Goal: Entertainment & Leisure: Consume media (video, audio)

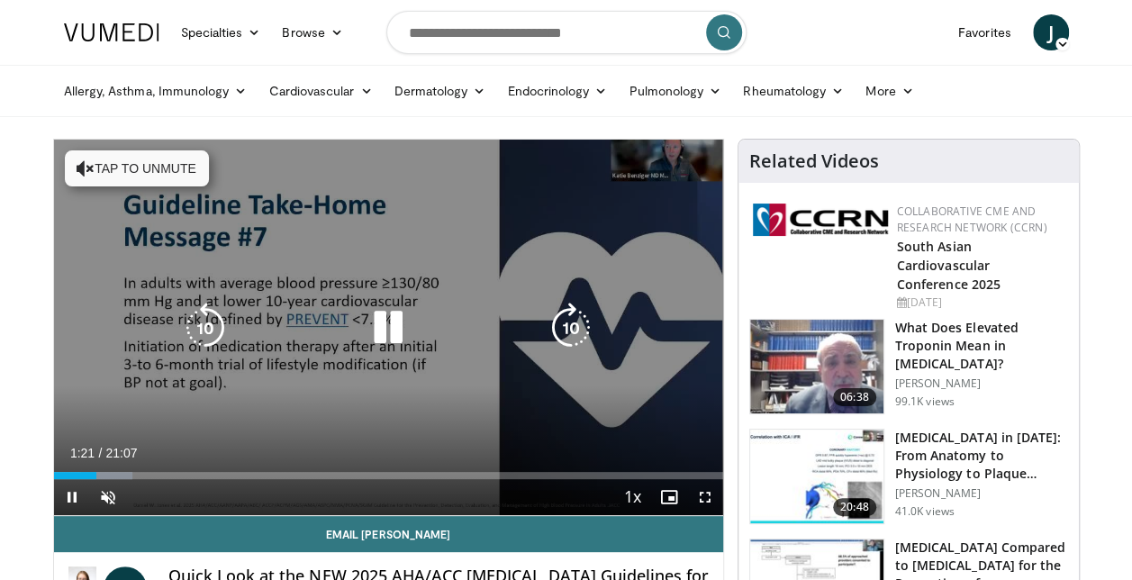
click at [495, 384] on div "10 seconds Tap to unmute" at bounding box center [388, 328] width 669 height 376
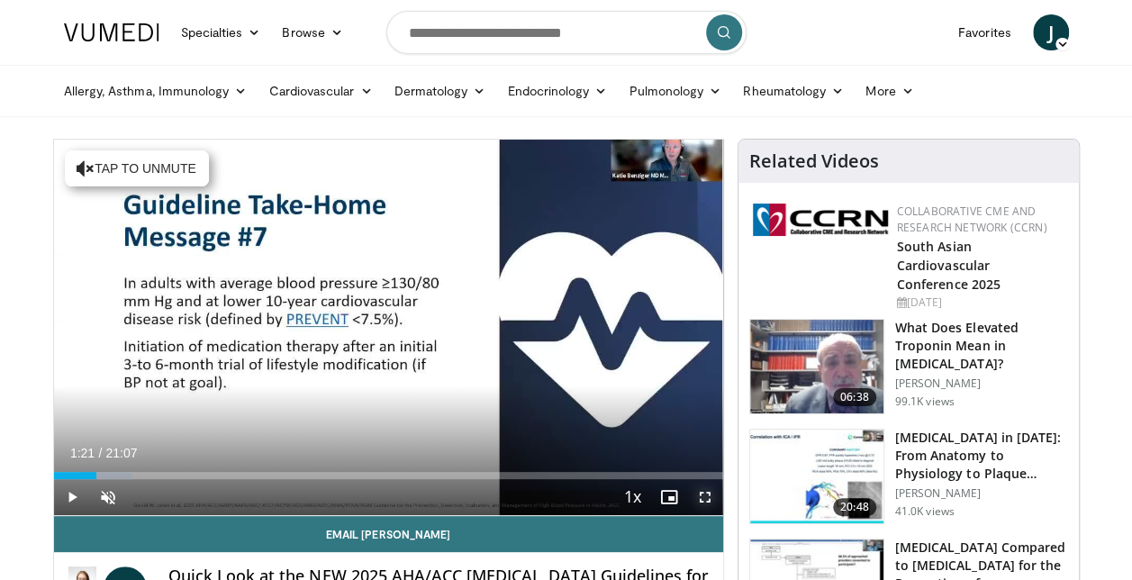
click at [705, 492] on span "Video Player" at bounding box center [705, 497] width 36 height 36
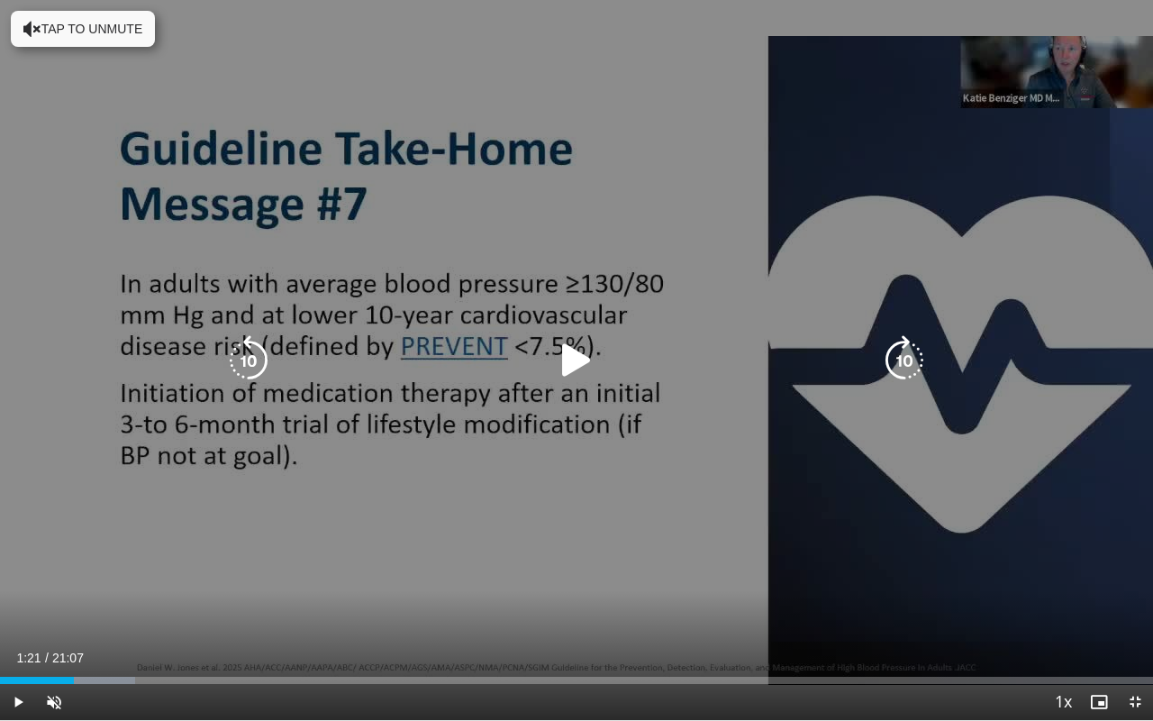
click at [571, 362] on icon "Video Player" at bounding box center [576, 360] width 50 height 50
click at [679, 481] on div "10 seconds Tap to unmute" at bounding box center [576, 360] width 1153 height 720
click at [1131, 550] on div "10 seconds Tap to unmute" at bounding box center [576, 360] width 1153 height 720
click at [910, 540] on div "10 seconds Tap to unmute" at bounding box center [576, 360] width 1153 height 720
click at [582, 357] on icon "Video Player" at bounding box center [576, 360] width 50 height 50
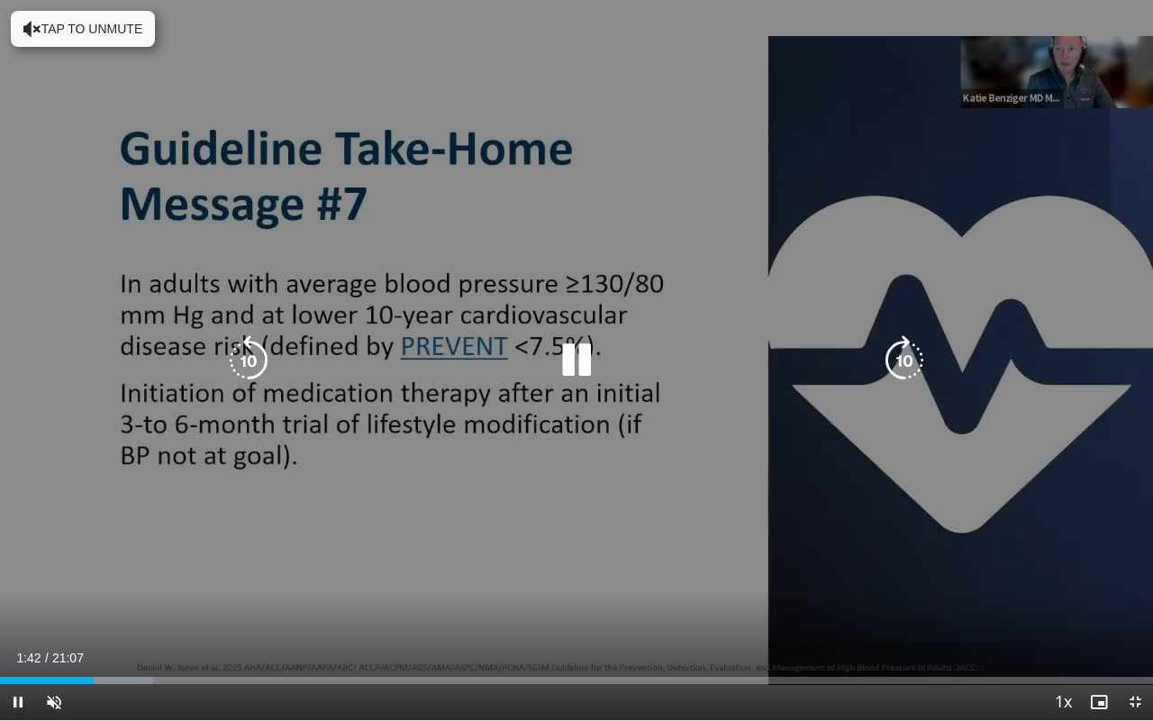
click at [944, 436] on div "10 seconds Tap to unmute" at bounding box center [576, 360] width 1153 height 720
click at [830, 402] on div "10 seconds Tap to unmute" at bounding box center [576, 360] width 1153 height 720
click at [686, 577] on div "10 seconds Tap to unmute" at bounding box center [576, 360] width 1153 height 720
click at [859, 558] on div "10 seconds Tap to unmute" at bounding box center [576, 360] width 1153 height 720
click at [497, 505] on div "10 seconds Tap to unmute" at bounding box center [576, 360] width 1153 height 720
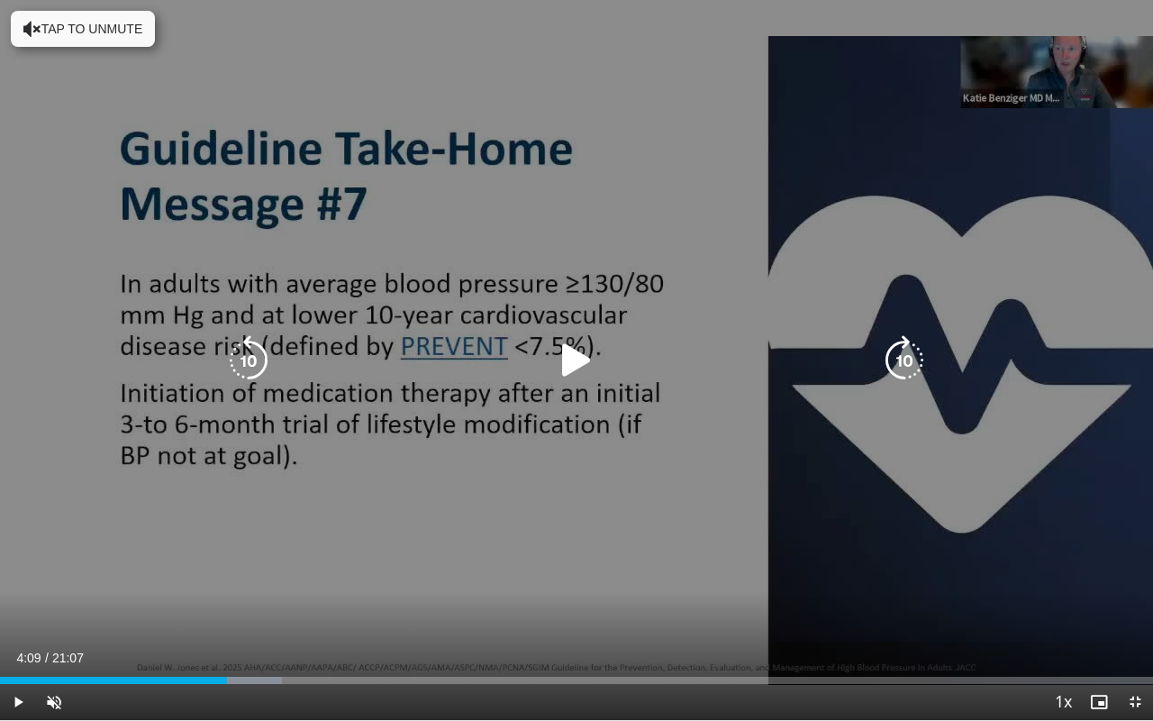
click at [359, 573] on div "10 seconds Tap to unmute" at bounding box center [576, 360] width 1153 height 720
click at [294, 552] on div "10 seconds Tap to unmute" at bounding box center [576, 360] width 1153 height 720
click at [288, 531] on div "10 seconds Tap to unmute" at bounding box center [576, 360] width 1153 height 720
click at [558, 555] on div "10 seconds Tap to unmute" at bounding box center [576, 360] width 1153 height 720
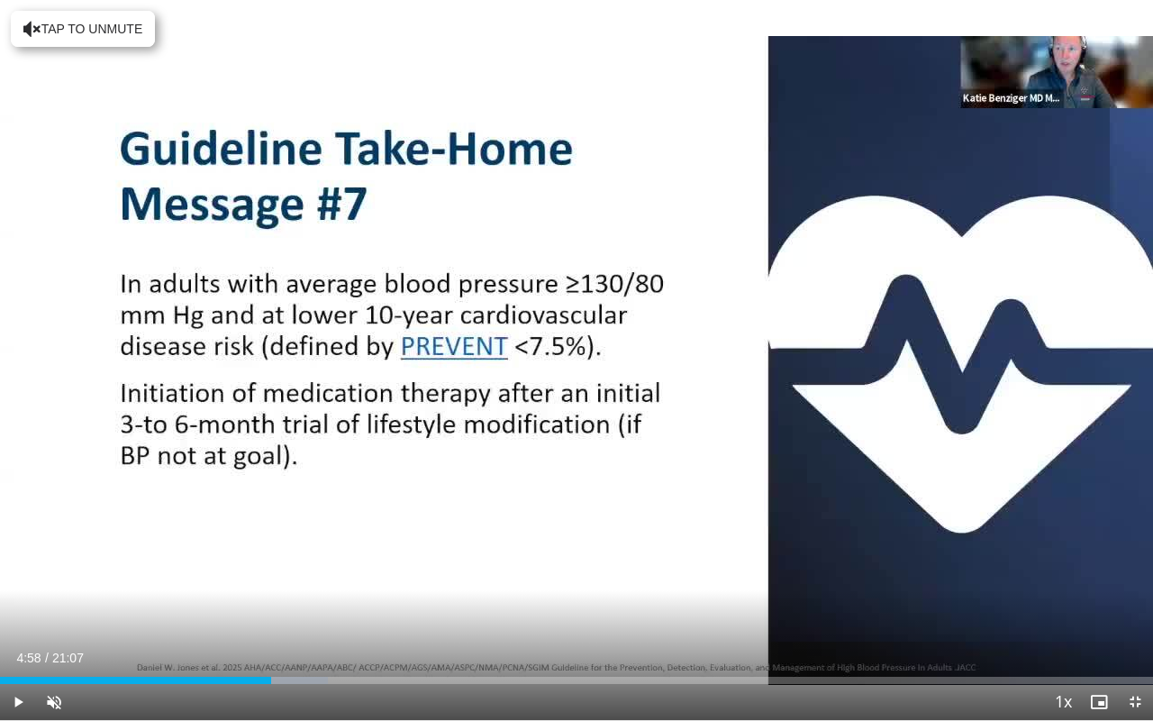
click at [444, 579] on div "Current Time 4:58 / Duration 21:07 Play Skip Backward Skip Forward Unmute Loade…" at bounding box center [576, 702] width 1153 height 36
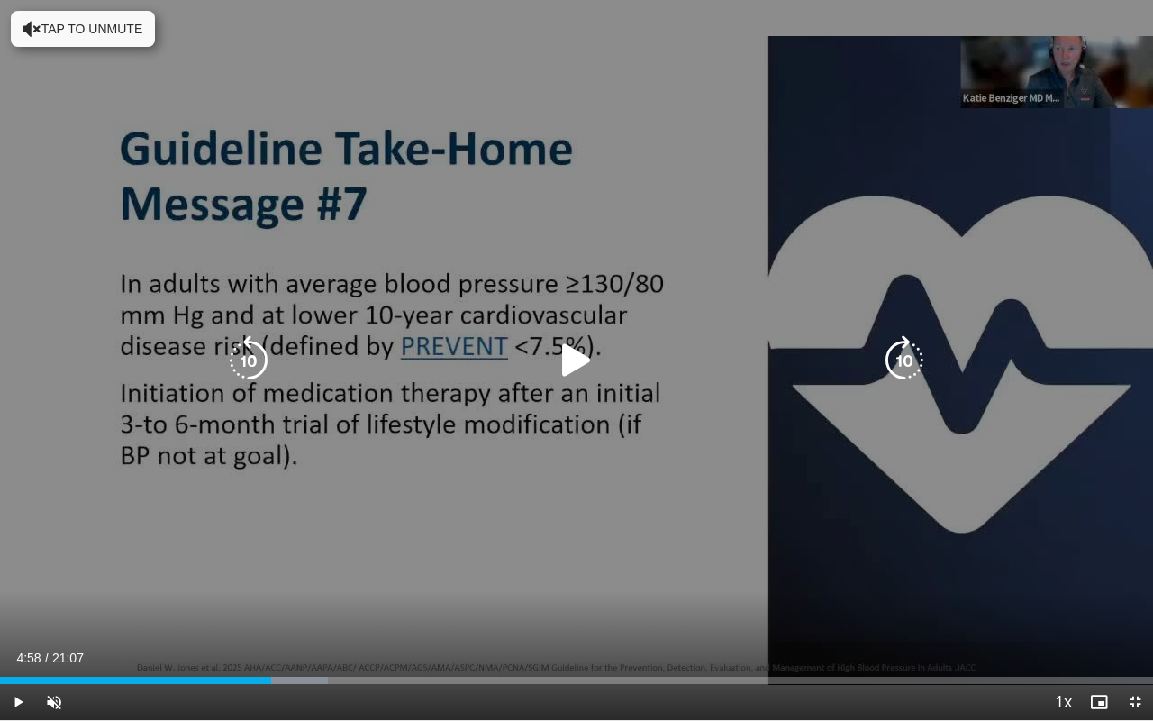
click at [573, 371] on icon "Video Player" at bounding box center [576, 360] width 50 height 50
click at [395, 545] on div "10 seconds Tap to unmute" at bounding box center [576, 360] width 1153 height 720
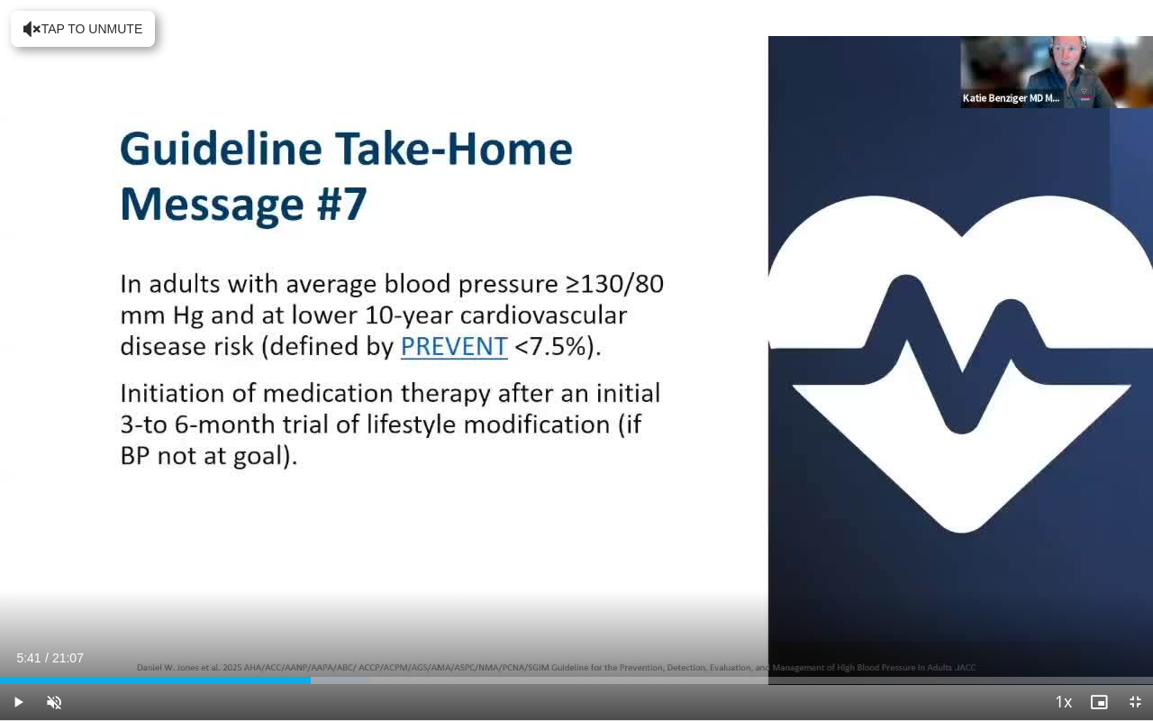
click at [395, 545] on div "10 seconds Tap to unmute" at bounding box center [576, 360] width 1153 height 720
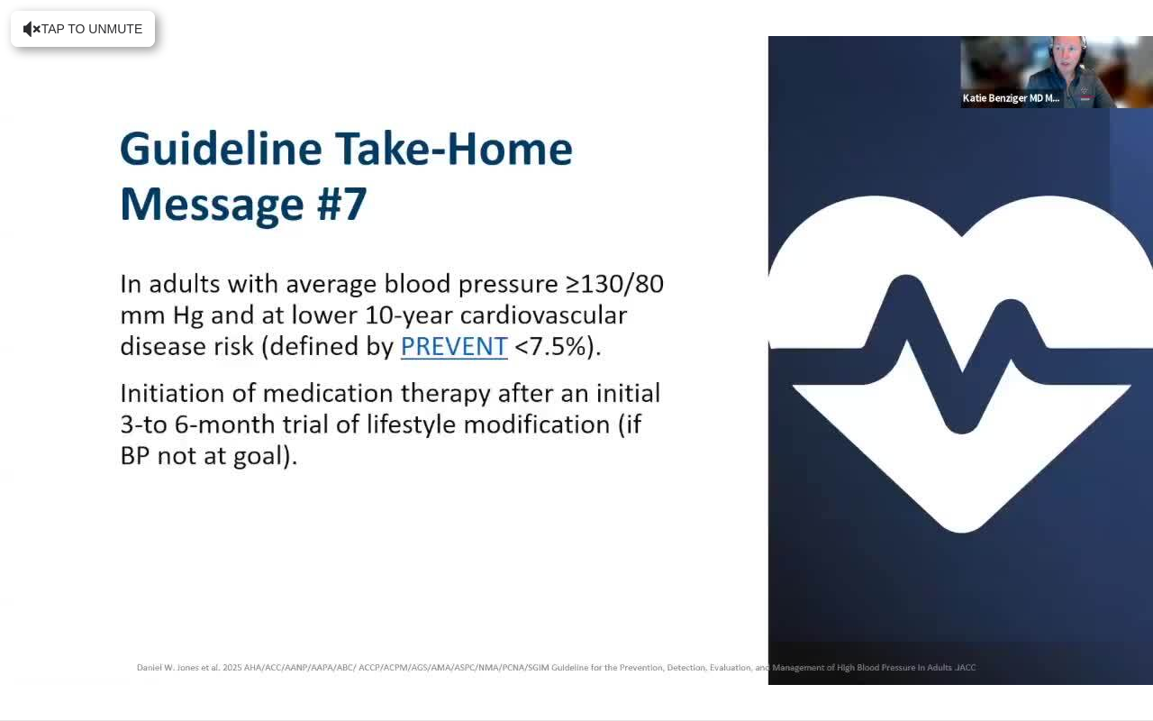
click at [395, 545] on div "10 seconds Tap to unmute" at bounding box center [576, 360] width 1153 height 720
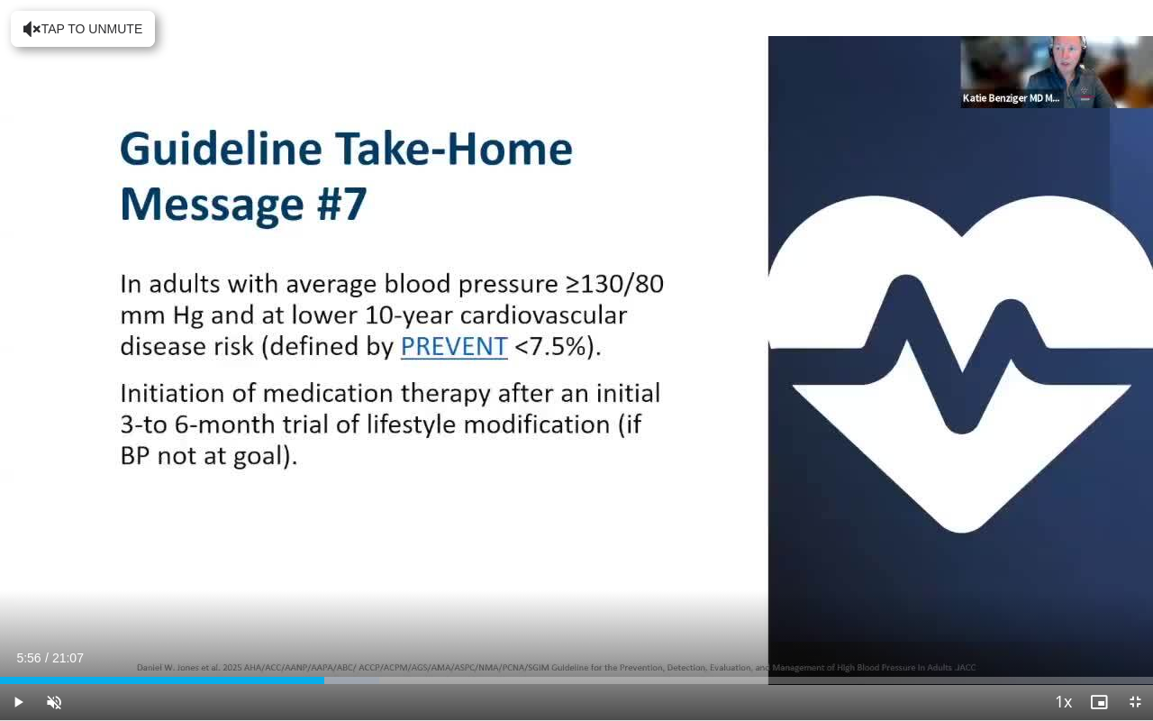
click at [395, 545] on div "10 seconds Tap to unmute" at bounding box center [576, 360] width 1153 height 720
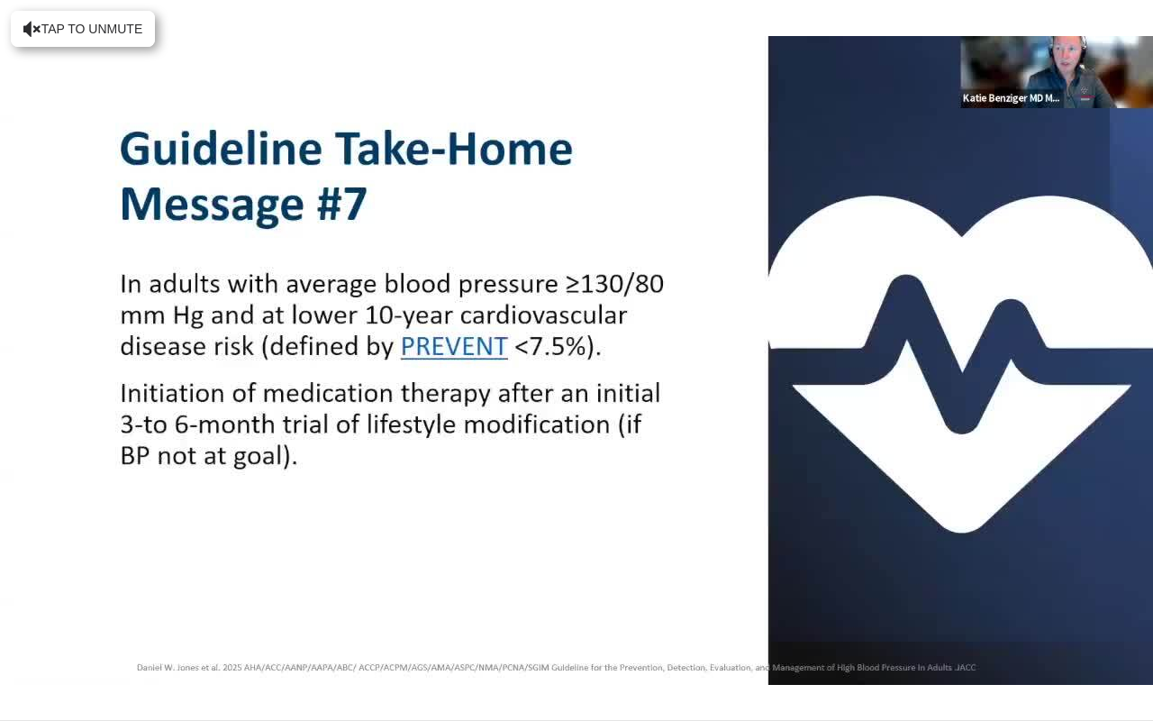
click at [395, 545] on div "10 seconds Tap to unmute" at bounding box center [576, 360] width 1153 height 720
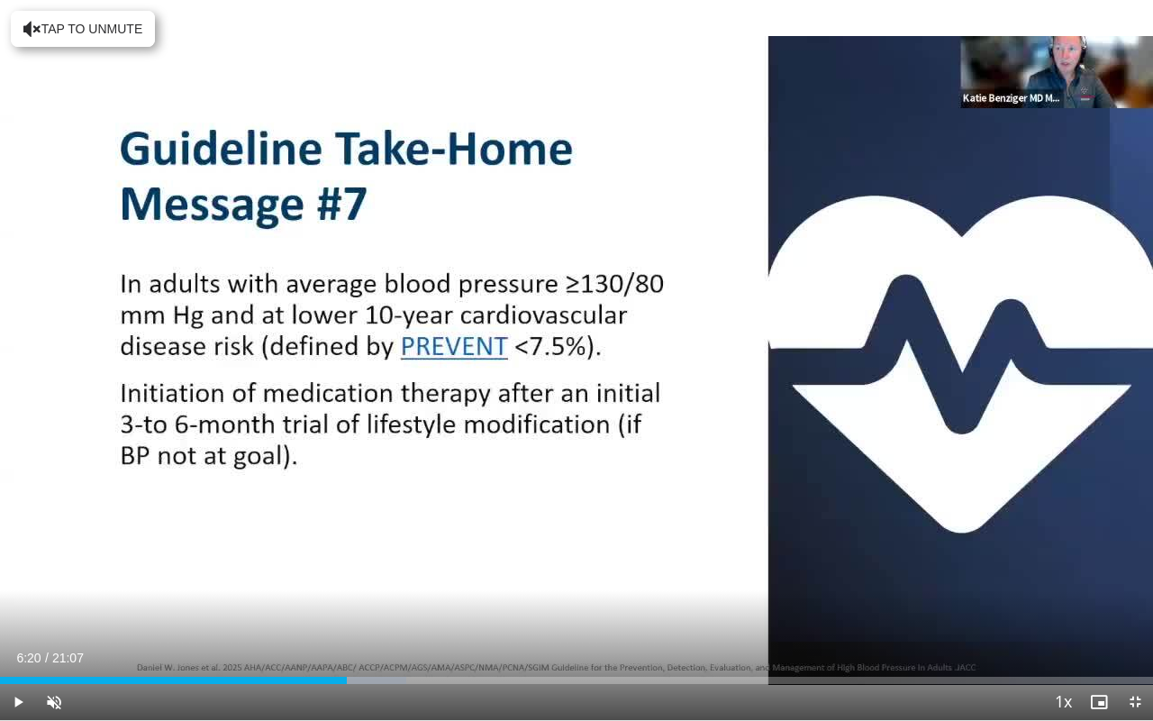
click at [395, 545] on div "10 seconds Tap to unmute" at bounding box center [576, 360] width 1153 height 720
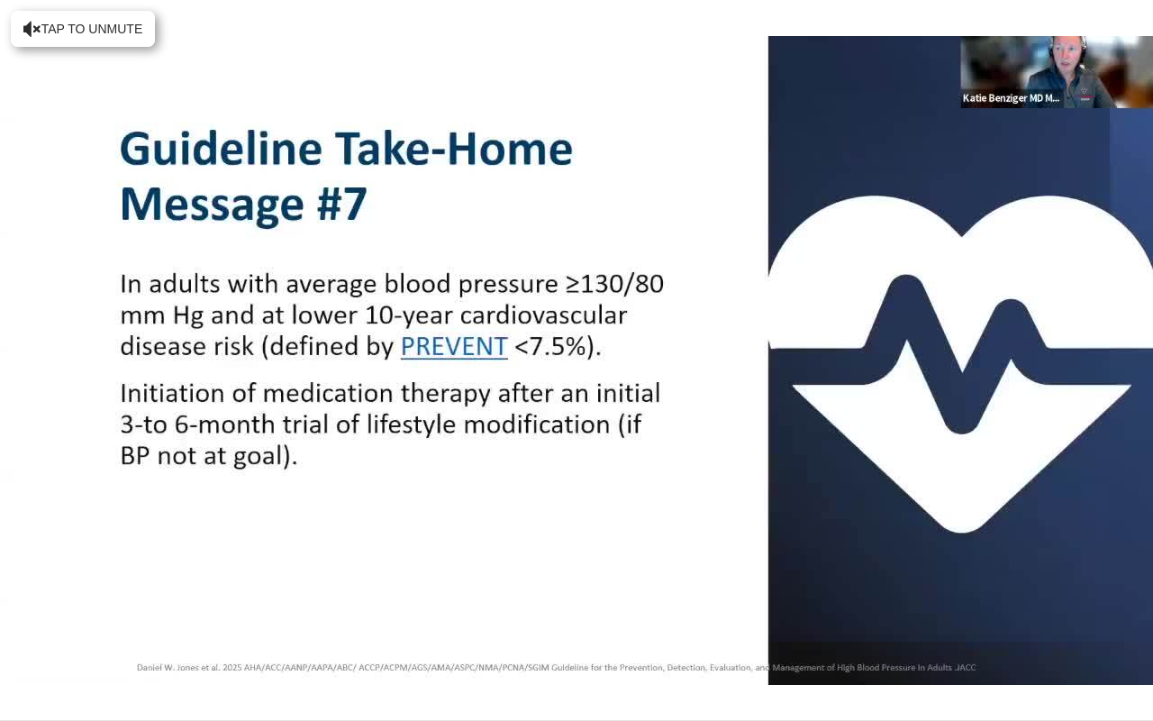
click at [395, 545] on div "10 seconds Tap to unmute" at bounding box center [576, 360] width 1153 height 720
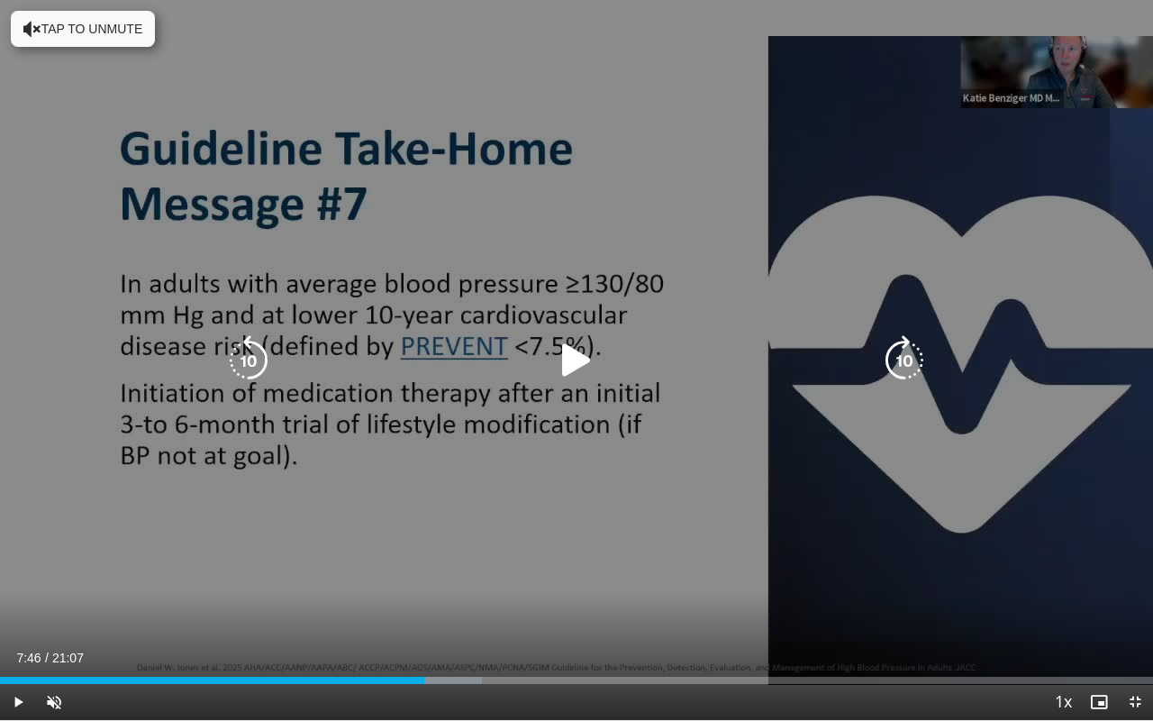
click at [395, 544] on div "10 seconds Tap to unmute" at bounding box center [576, 360] width 1153 height 720
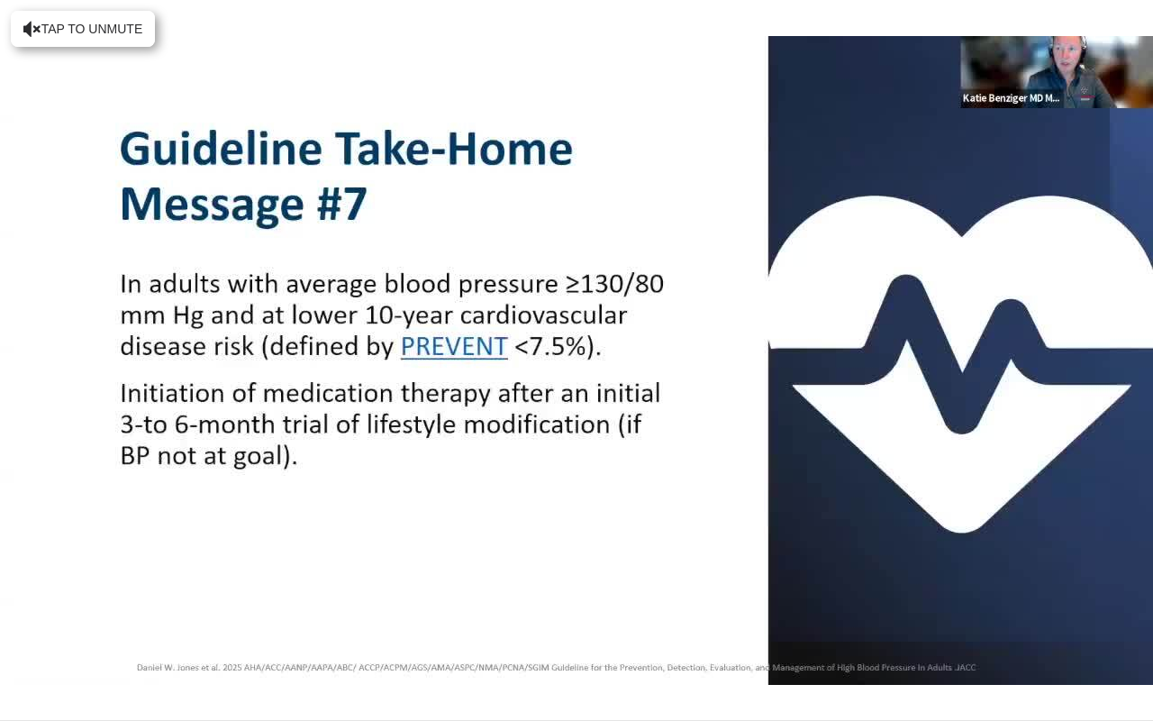
click at [395, 544] on div "10 seconds Tap to unmute" at bounding box center [576, 360] width 1153 height 720
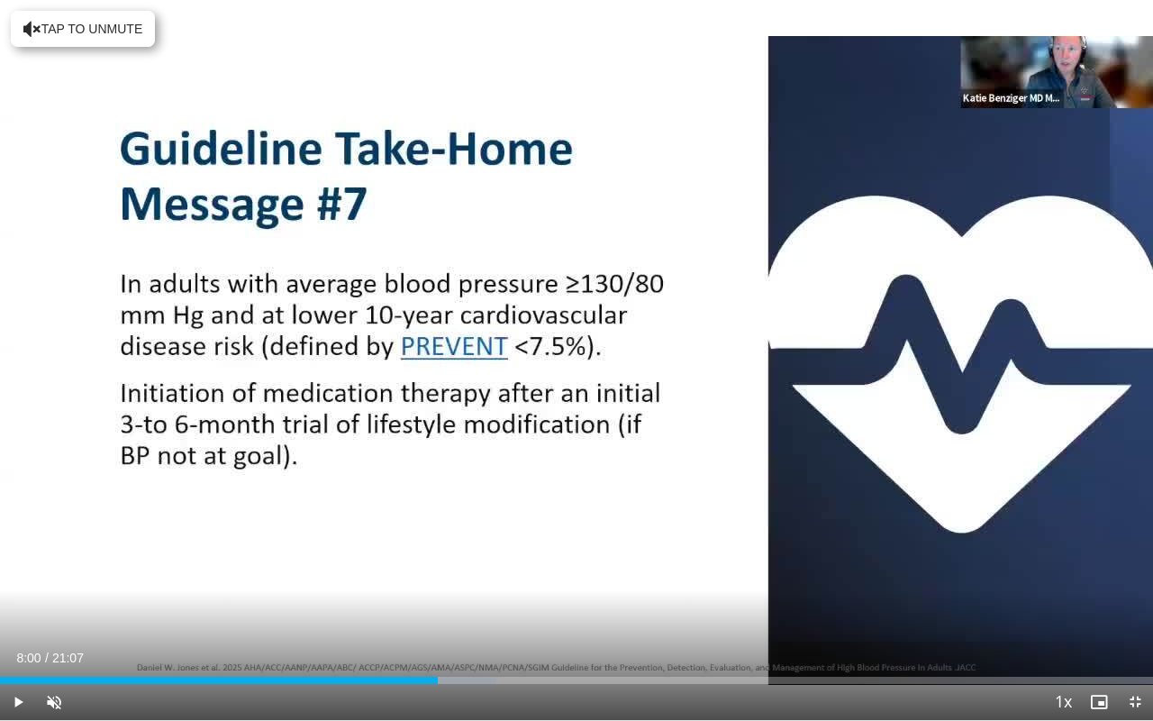
click at [443, 352] on div "10 seconds Tap to unmute" at bounding box center [576, 360] width 1153 height 720
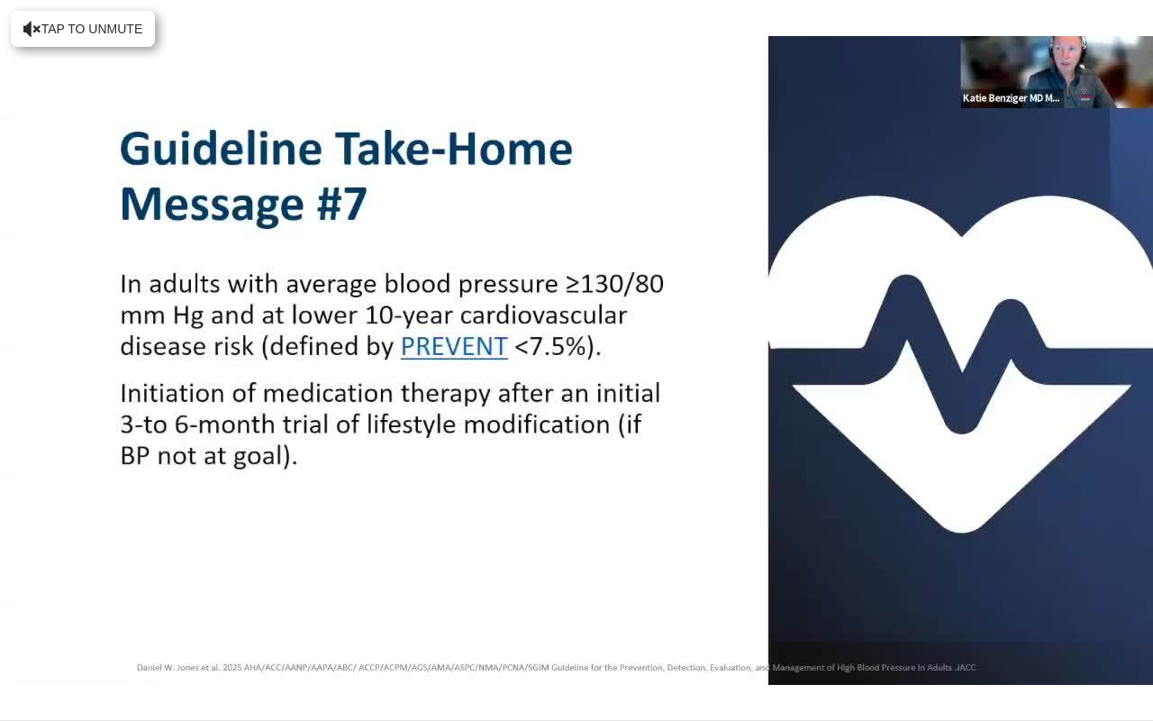
click at [443, 352] on div "10 seconds Tap to unmute" at bounding box center [576, 360] width 1153 height 720
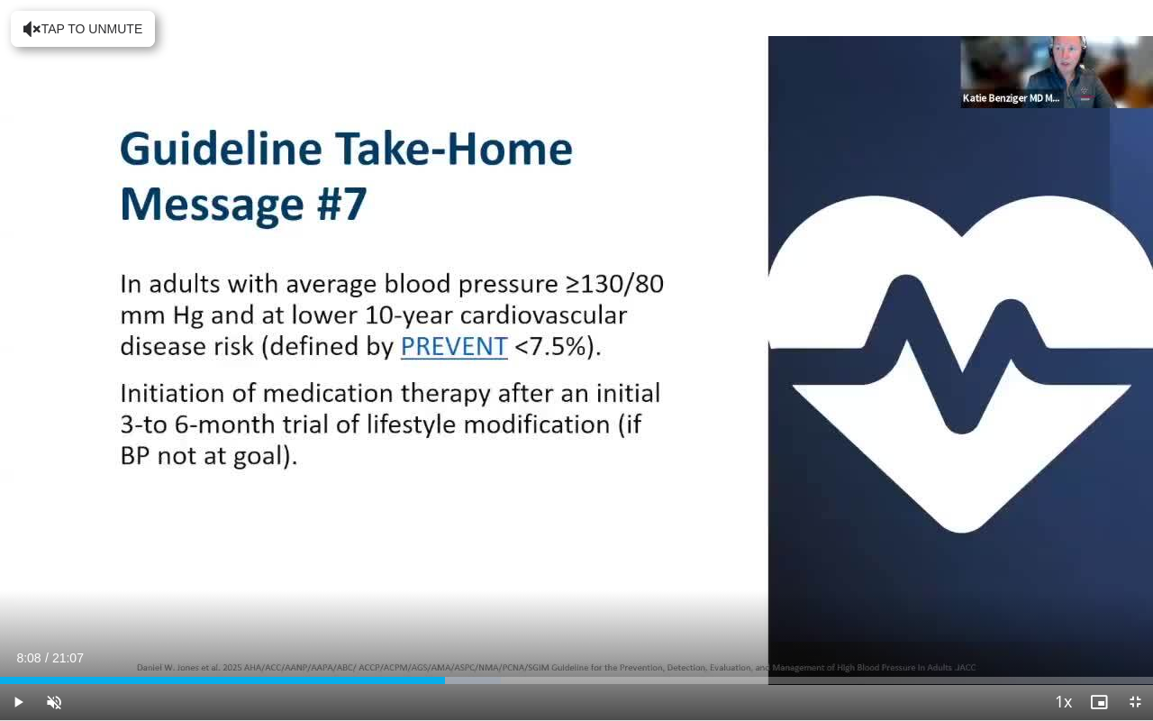
click at [443, 352] on div "10 seconds Tap to unmute" at bounding box center [576, 360] width 1153 height 720
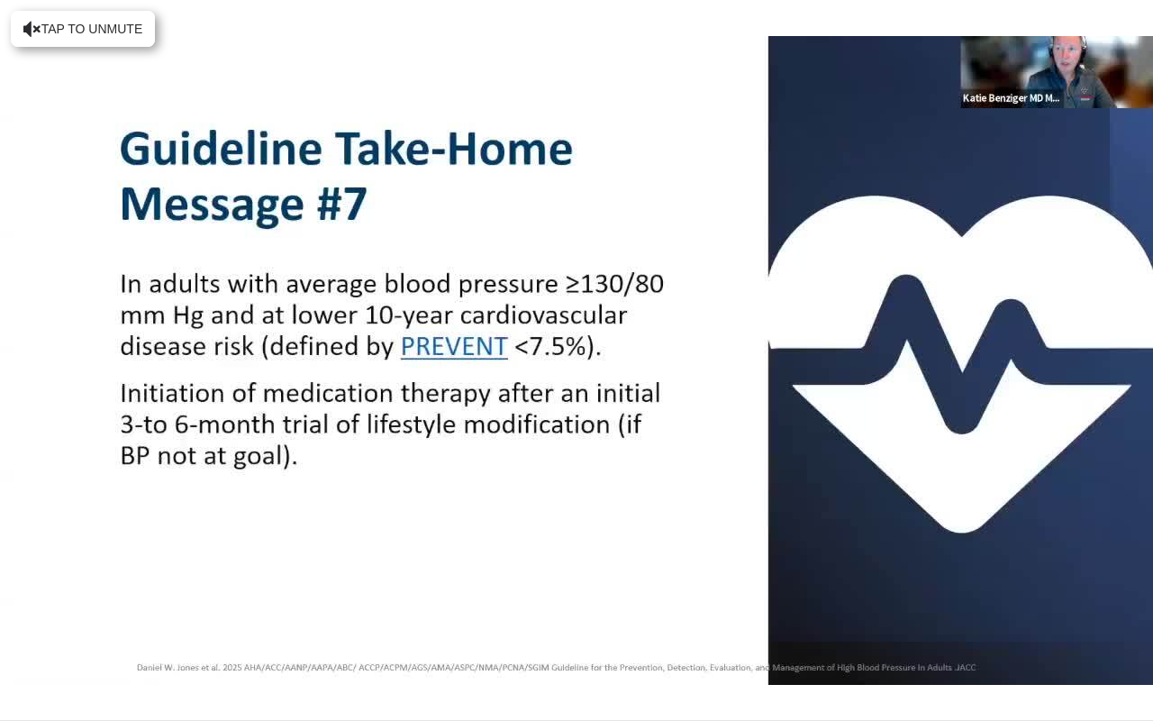
click at [443, 352] on div "10 seconds Tap to unmute" at bounding box center [576, 360] width 1153 height 720
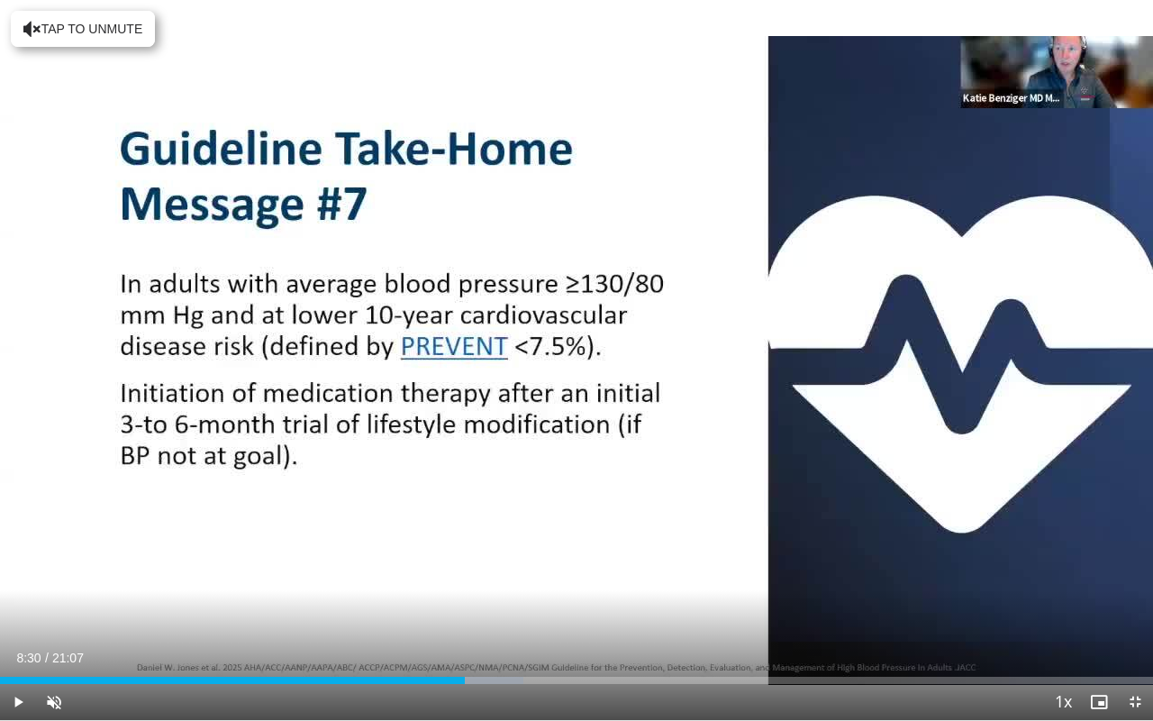
click at [443, 352] on div "10 seconds Tap to unmute" at bounding box center [576, 360] width 1153 height 720
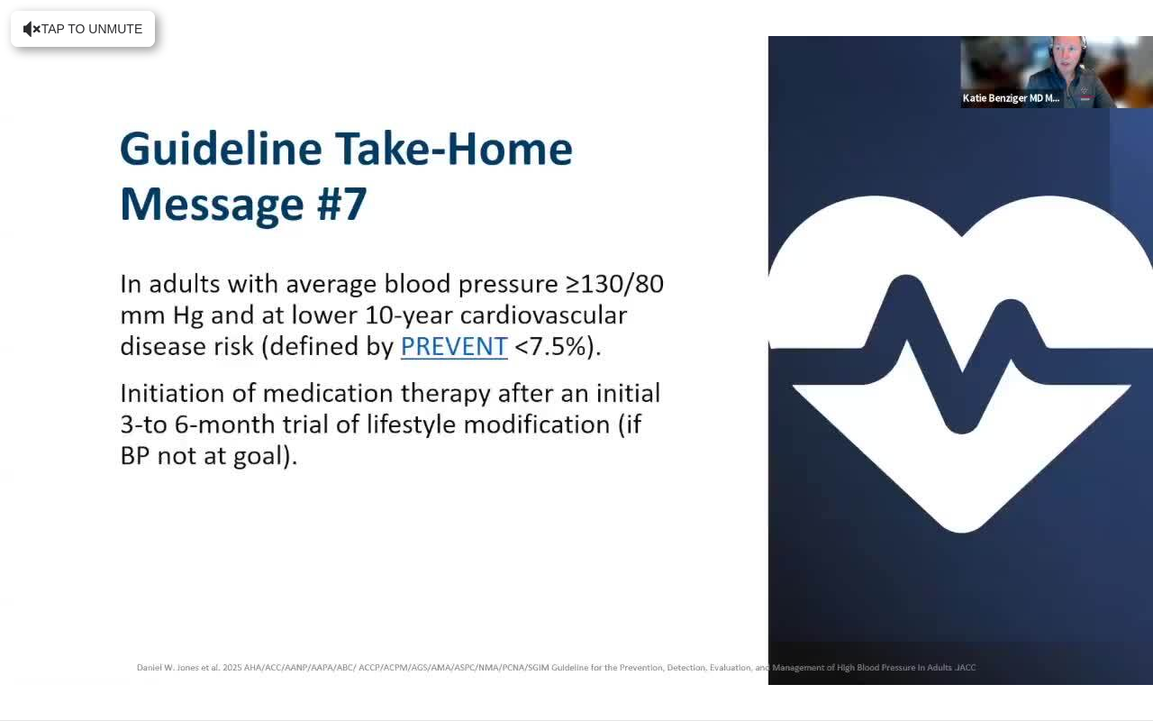
click at [443, 352] on div "10 seconds Tap to unmute" at bounding box center [576, 360] width 1153 height 720
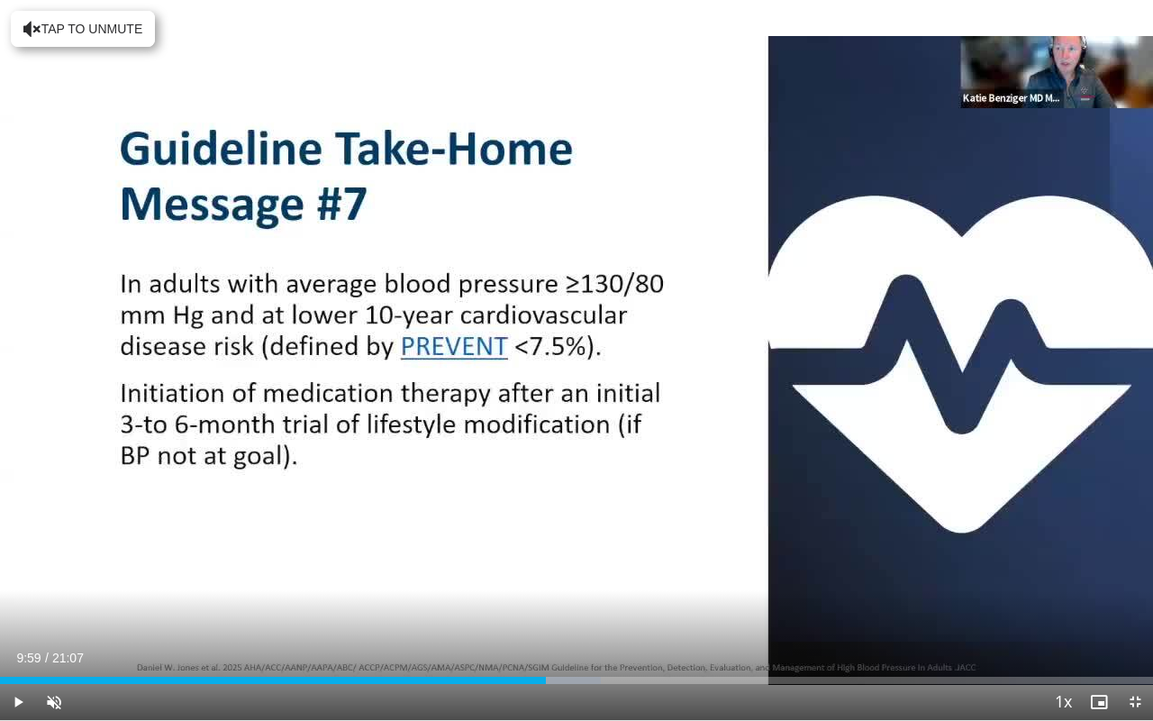
click at [443, 352] on div "10 seconds Tap to unmute" at bounding box center [576, 360] width 1153 height 720
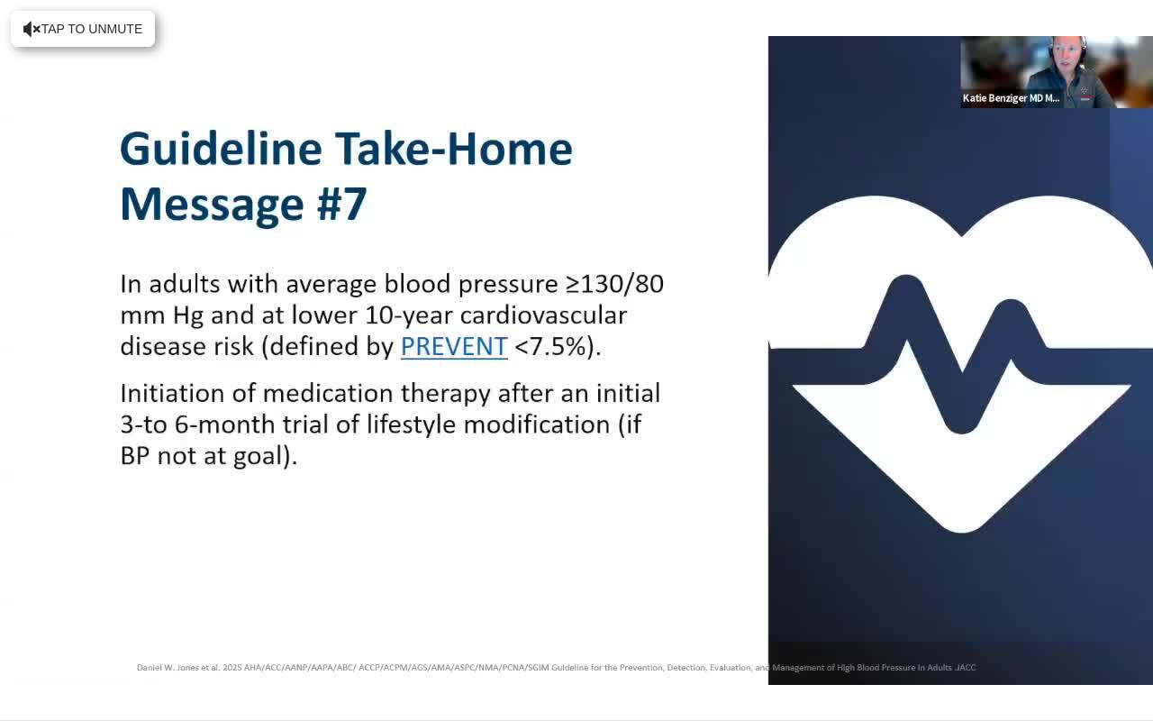
click at [443, 352] on div "10 seconds Tap to unmute" at bounding box center [576, 360] width 1153 height 720
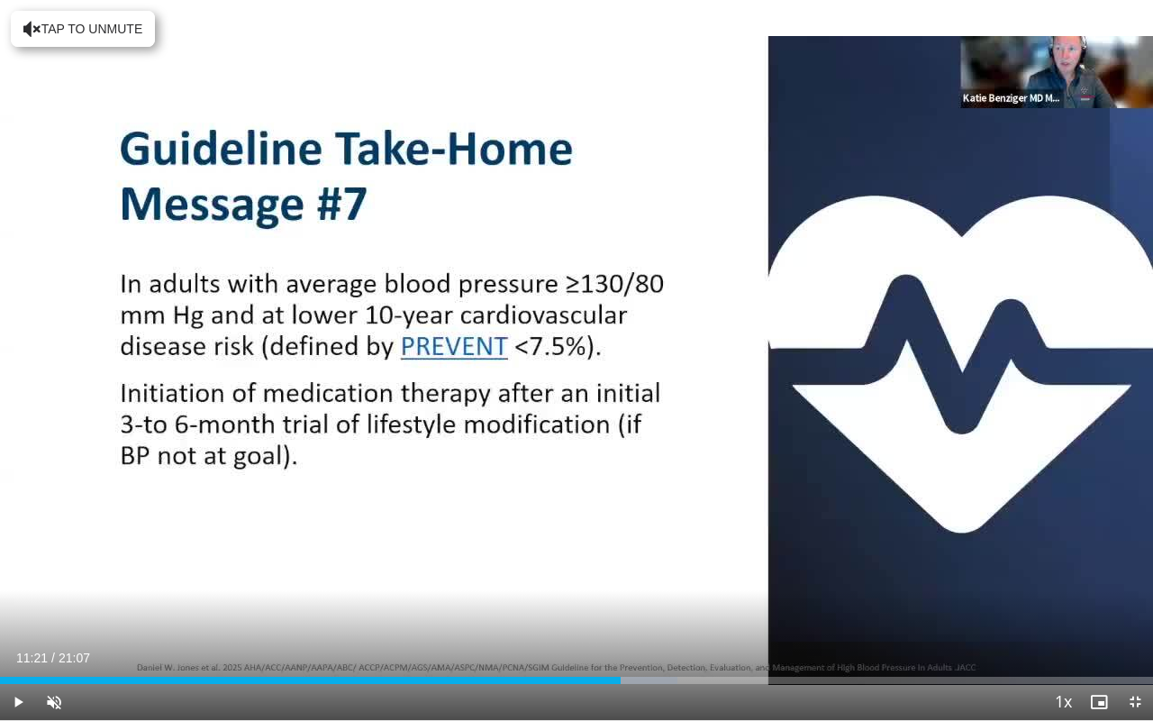
click at [443, 352] on div "10 seconds Tap to unmute" at bounding box center [576, 360] width 1153 height 720
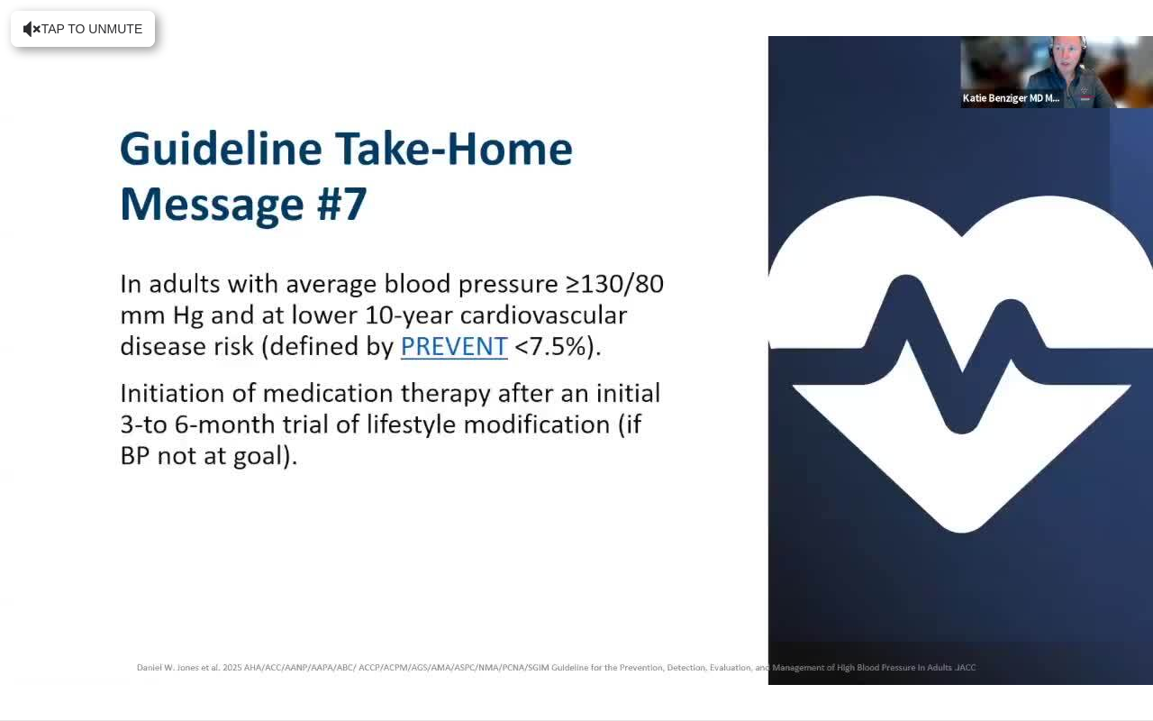
click at [443, 352] on div "10 seconds Tap to unmute" at bounding box center [576, 360] width 1153 height 720
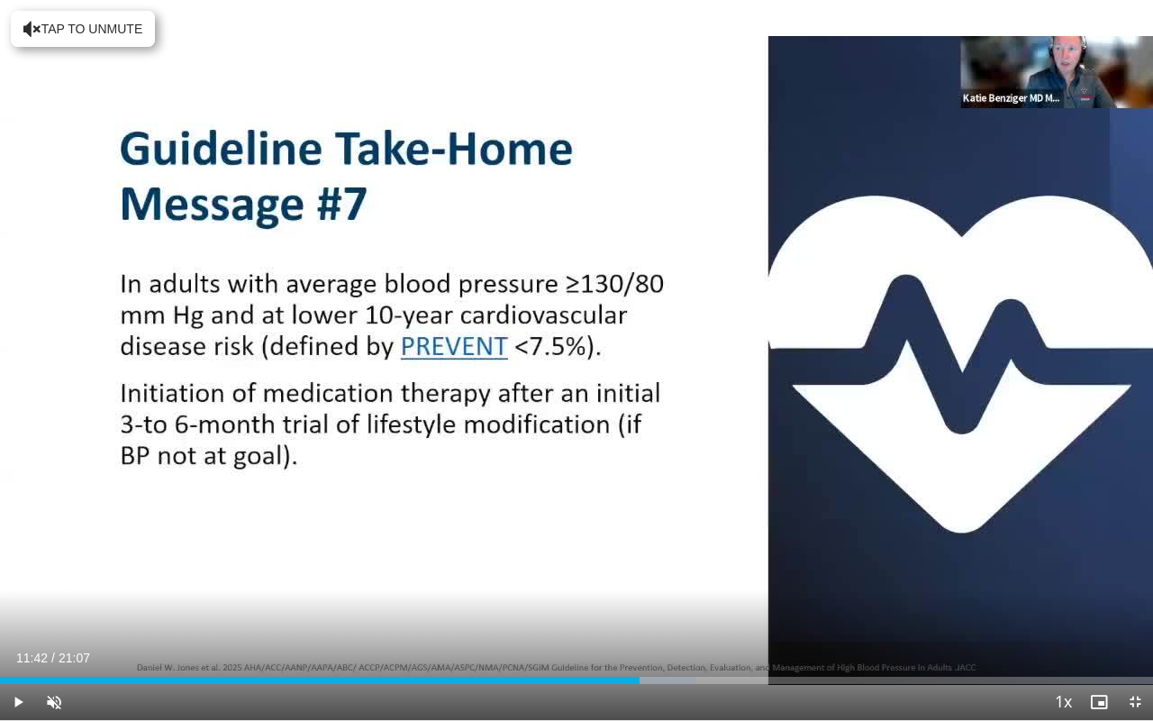
click at [443, 352] on div "10 seconds Tap to unmute" at bounding box center [576, 360] width 1153 height 720
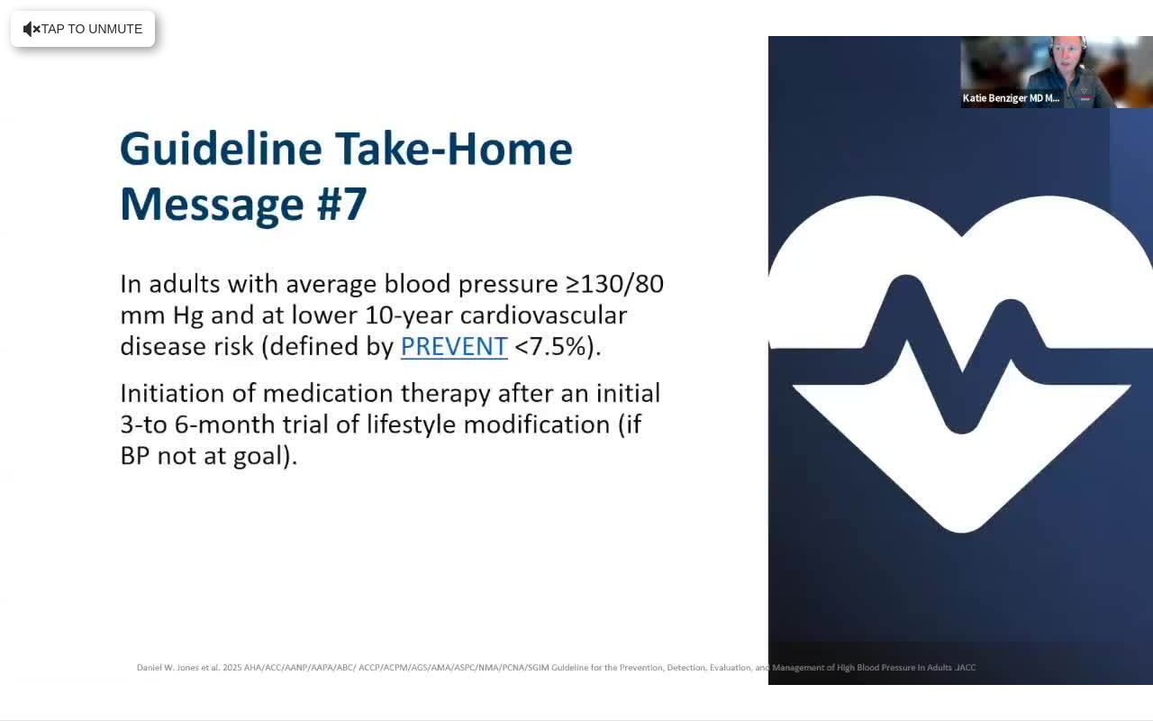
click at [443, 352] on div "10 seconds Tap to unmute" at bounding box center [576, 360] width 1153 height 720
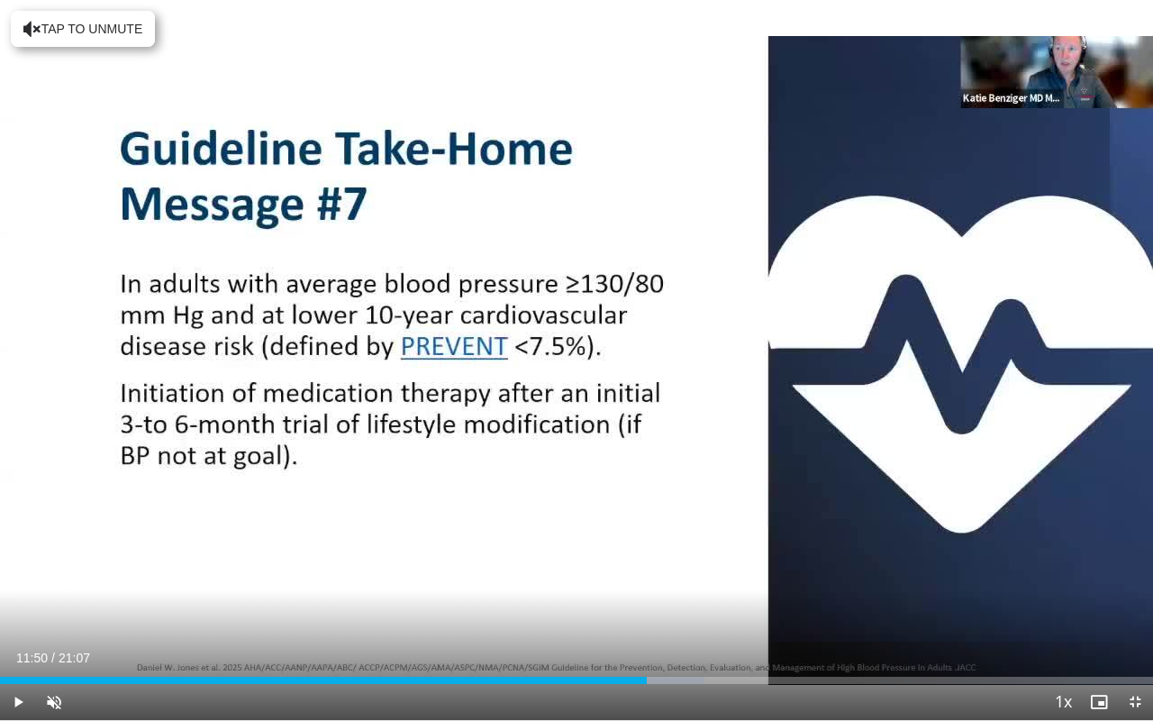
click at [443, 352] on div "10 seconds Tap to unmute" at bounding box center [576, 360] width 1153 height 720
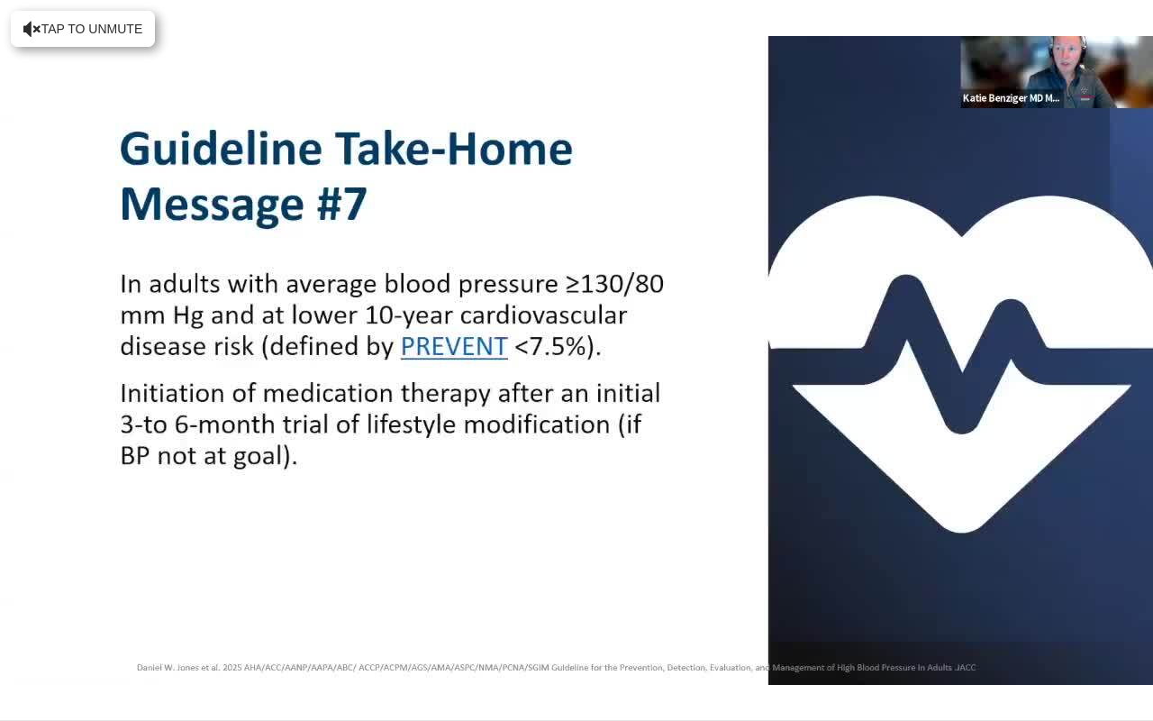
click at [443, 352] on div "10 seconds Tap to unmute" at bounding box center [576, 360] width 1153 height 720
